Goal: Communication & Community: Ask a question

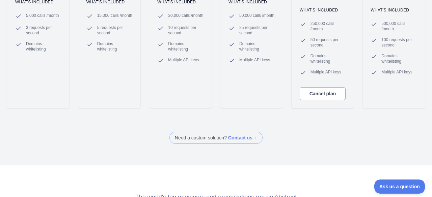
scroll to position [303, 0]
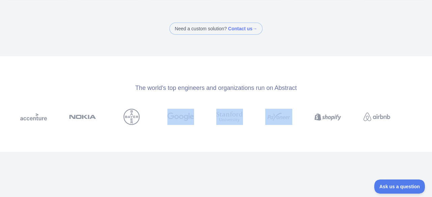
drag, startPoint x: 209, startPoint y: 113, endPoint x: 274, endPoint y: 135, distance: 68.4
click at [274, 135] on div "The world's top engineers and organizations run on Abstract" at bounding box center [216, 104] width 432 height 96
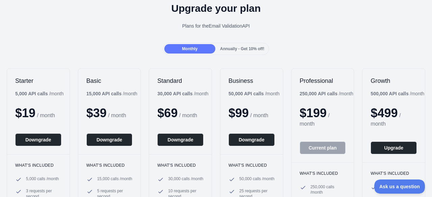
scroll to position [0, 0]
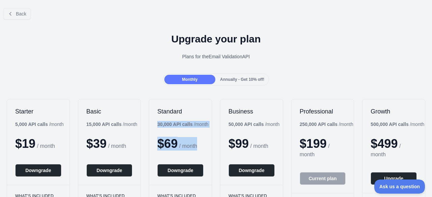
drag, startPoint x: 155, startPoint y: 124, endPoint x: 201, endPoint y: 128, distance: 45.7
click at [201, 128] on div "Standard 30,000 API calls / month $ 69 / month Downgrade" at bounding box center [180, 142] width 62 height 86
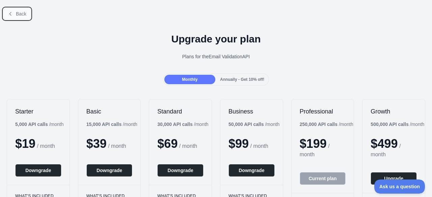
click at [5, 11] on button "Back" at bounding box center [16, 13] width 27 height 11
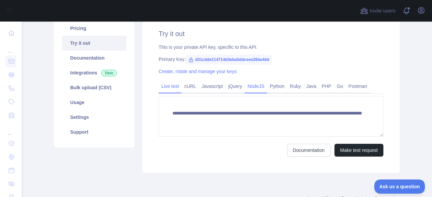
click at [246, 87] on link "NodeJS" at bounding box center [255, 86] width 22 height 11
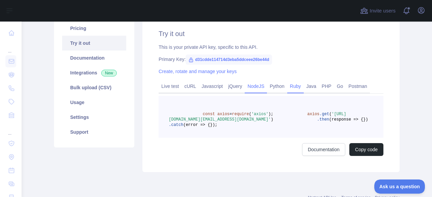
click at [295, 91] on link "Ruby" at bounding box center [295, 86] width 17 height 11
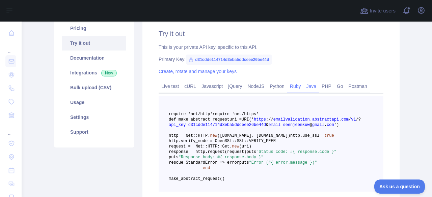
click at [308, 84] on link "Java" at bounding box center [311, 86] width 16 height 11
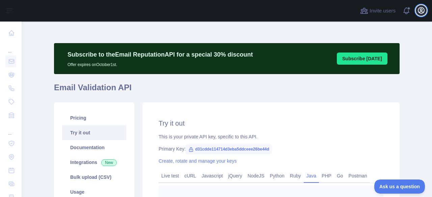
click at [421, 14] on icon "button" at bounding box center [421, 10] width 8 height 8
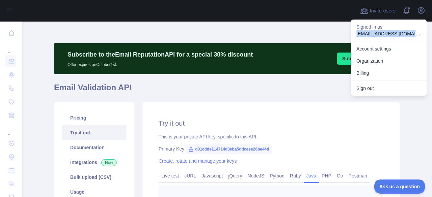
drag, startPoint x: 357, startPoint y: 34, endPoint x: 421, endPoint y: 34, distance: 64.7
click at [421, 34] on div "Signed in as [EMAIL_ADDRESS][DOMAIN_NAME]" at bounding box center [389, 31] width 76 height 22
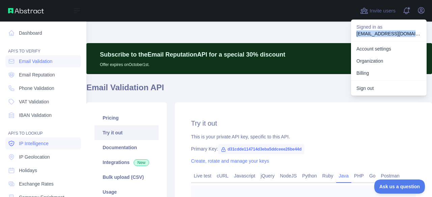
scroll to position [99, 0]
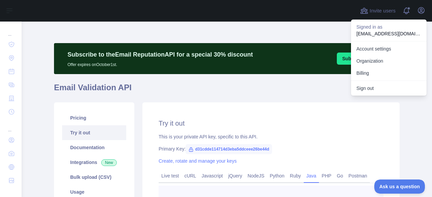
click at [404, 115] on main "Subscribe to the Email Reputation API for a special 30 % discount Offer expires…" at bounding box center [227, 110] width 410 height 176
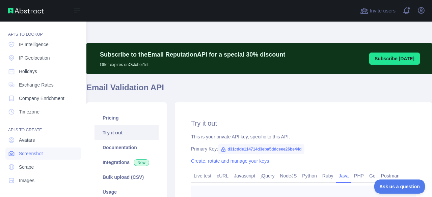
click at [44, 153] on link "Screenshot" at bounding box center [43, 154] width 76 height 12
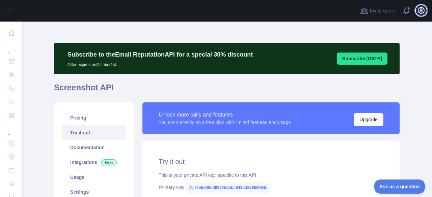
click at [424, 7] on icon "button" at bounding box center [421, 10] width 8 height 8
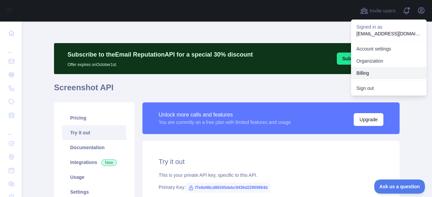
click at [376, 71] on button "Billing" at bounding box center [389, 73] width 76 height 12
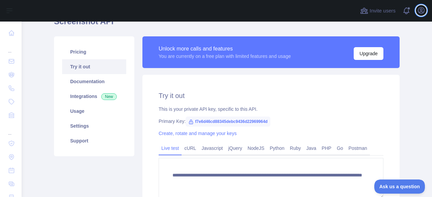
scroll to position [135, 0]
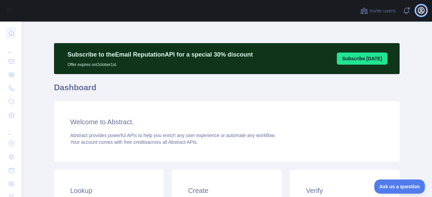
click at [424, 12] on icon "button" at bounding box center [421, 10] width 6 height 6
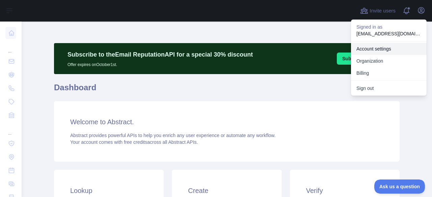
click at [371, 49] on link "Account settings" at bounding box center [389, 49] width 76 height 12
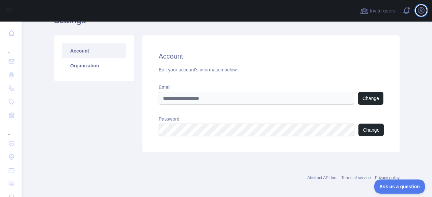
scroll to position [41, 0]
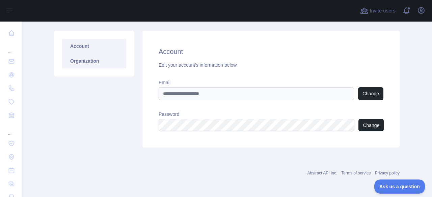
click at [92, 62] on link "Organization" at bounding box center [94, 61] width 64 height 15
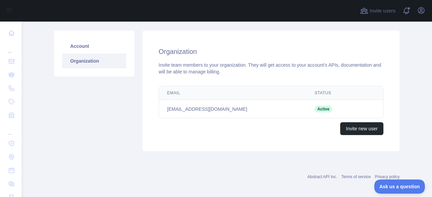
scroll to position [44, 0]
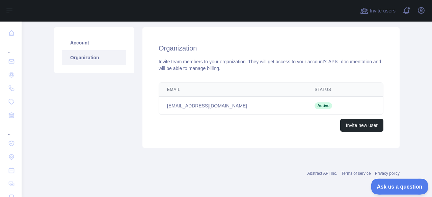
click at [397, 184] on span "Ask us a question" at bounding box center [396, 185] width 51 height 5
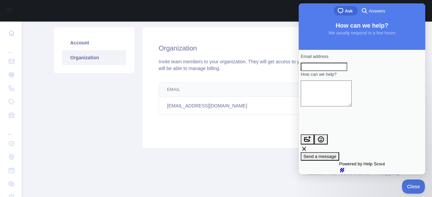
scroll to position [2, 0]
click at [347, 69] on input "Email address" at bounding box center [323, 67] width 47 height 9
click at [235, 14] on div at bounding box center [188, 11] width 323 height 22
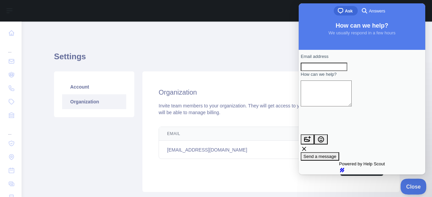
click at [408, 189] on button "Close" at bounding box center [411, 186] width 23 height 14
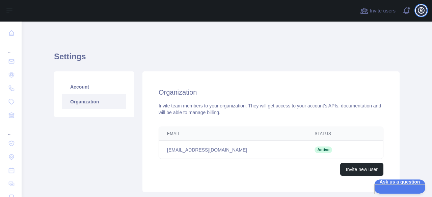
click at [419, 12] on icon "button" at bounding box center [421, 10] width 8 height 8
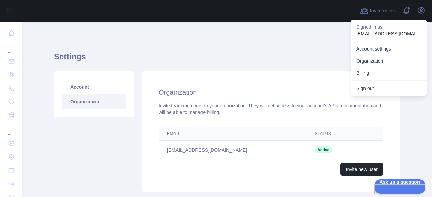
click at [371, 33] on p "[EMAIL_ADDRESS][DOMAIN_NAME]" at bounding box center [388, 33] width 65 height 7
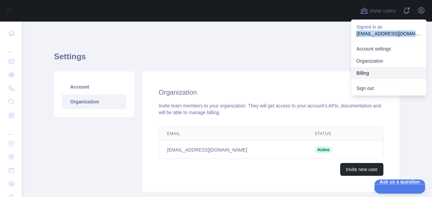
copy p "[EMAIL_ADDRESS][DOMAIN_NAME]"
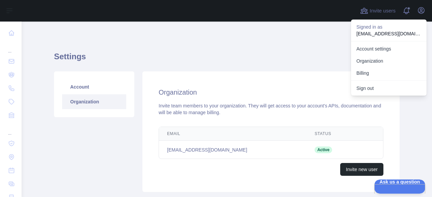
click at [407, 149] on main "Settings Account Organization Organization Invite team members to your organiza…" at bounding box center [227, 110] width 410 height 176
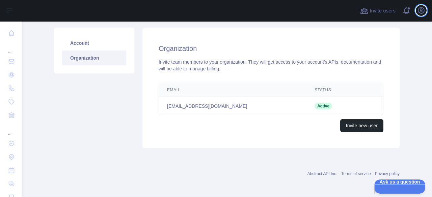
scroll to position [44, 0]
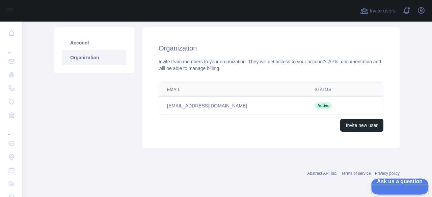
click at [398, 183] on span "Ask us a question" at bounding box center [396, 181] width 51 height 5
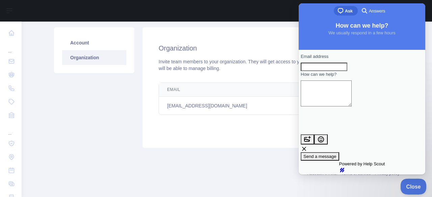
scroll to position [0, 0]
click at [331, 66] on input "Email address" at bounding box center [323, 67] width 47 height 9
type input "**********"
click at [328, 103] on textarea "How can we help?" at bounding box center [325, 94] width 51 height 26
paste textarea "**********"
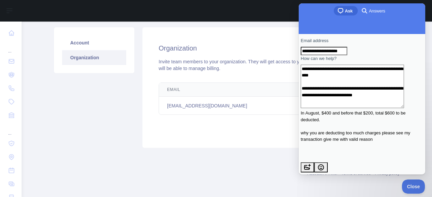
scroll to position [20, 0]
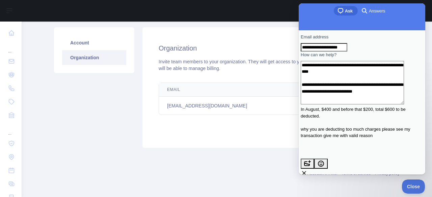
type textarea "**********"
click at [336, 178] on span "Send a message" at bounding box center [319, 180] width 33 height 5
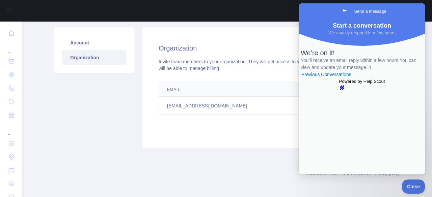
scroll to position [0, 0]
click at [142, 118] on div "Organization Invite team members to your organization. They will get access to …" at bounding box center [270, 87] width 257 height 121
drag, startPoint x: 162, startPoint y: 104, endPoint x: 222, endPoint y: 110, distance: 60.0
click at [222, 110] on td "[EMAIL_ADDRESS][DOMAIN_NAME]" at bounding box center [232, 106] width 147 height 18
copy td "[EMAIL_ADDRESS][DOMAIN_NAME]"
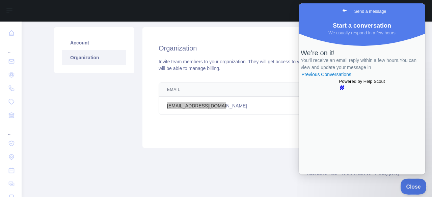
drag, startPoint x: 408, startPoint y: 183, endPoint x: 432, endPoint y: 184, distance: 24.0
click at [409, 183] on button "Close" at bounding box center [411, 186] width 23 height 14
